Goal: Transaction & Acquisition: Purchase product/service

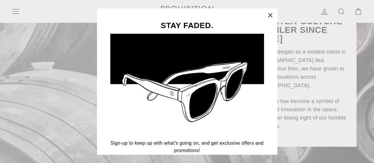
scroll to position [59, 0]
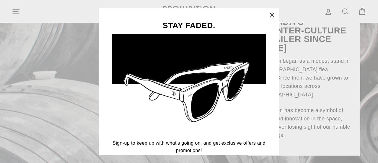
click at [275, 13] on icon "button" at bounding box center [272, 15] width 8 height 8
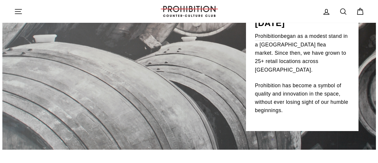
scroll to position [0, 0]
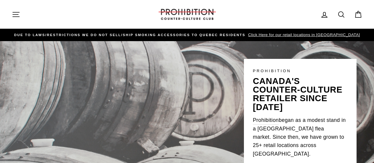
click at [12, 14] on icon "button" at bounding box center [16, 14] width 8 height 8
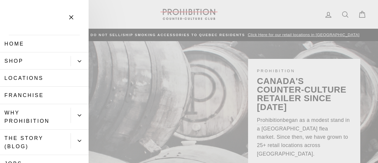
click at [31, 53] on link "Shop" at bounding box center [35, 60] width 71 height 17
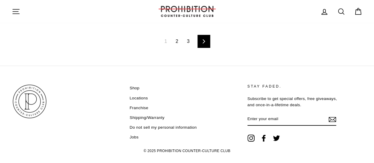
scroll to position [875, 0]
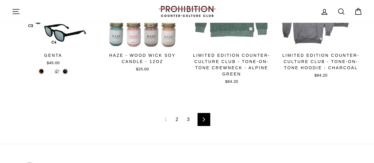
click at [207, 117] on link "Next" at bounding box center [203, 119] width 13 height 13
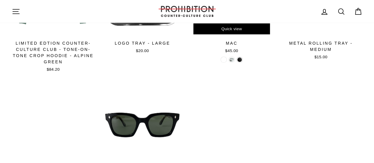
scroll to position [59, 0]
